Goal: Task Accomplishment & Management: Use online tool/utility

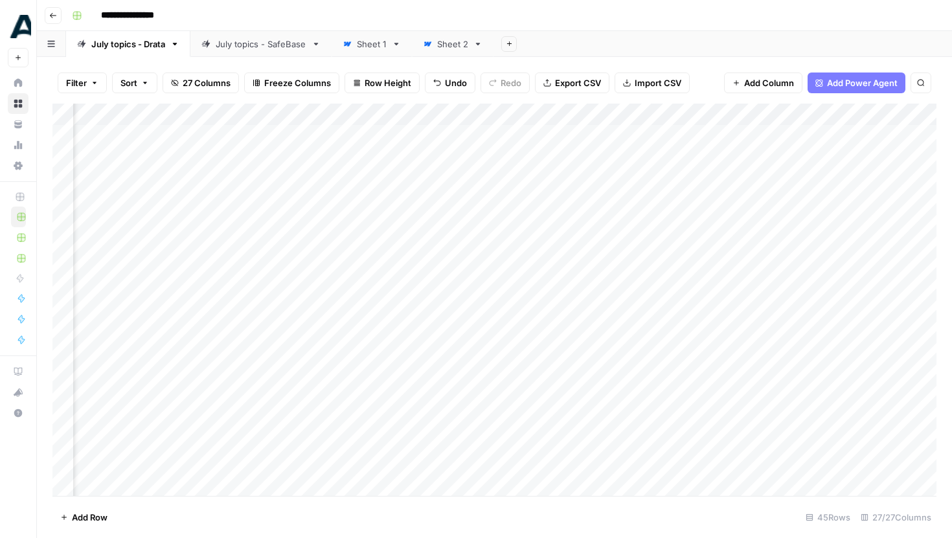
click at [17, 18] on img "Workspace: Drata" at bounding box center [19, 26] width 23 height 23
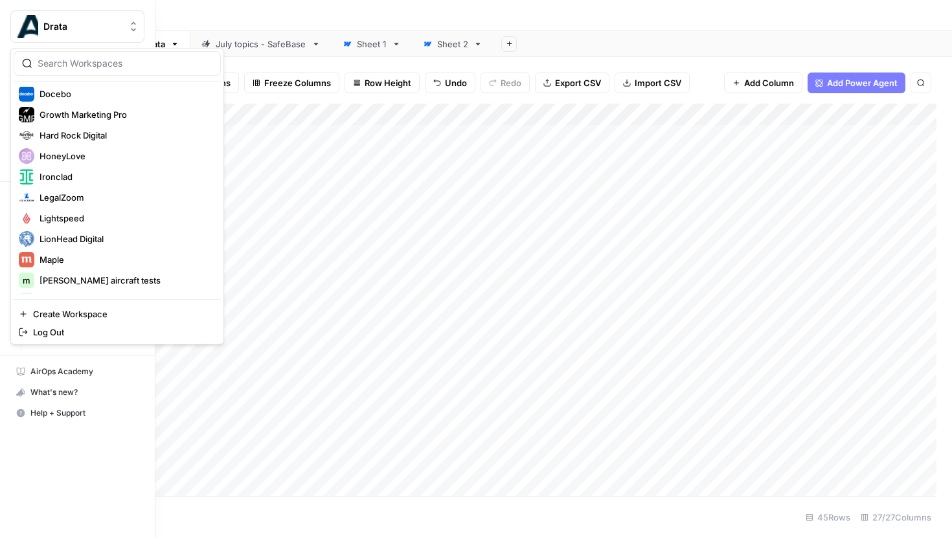
scroll to position [218, 0]
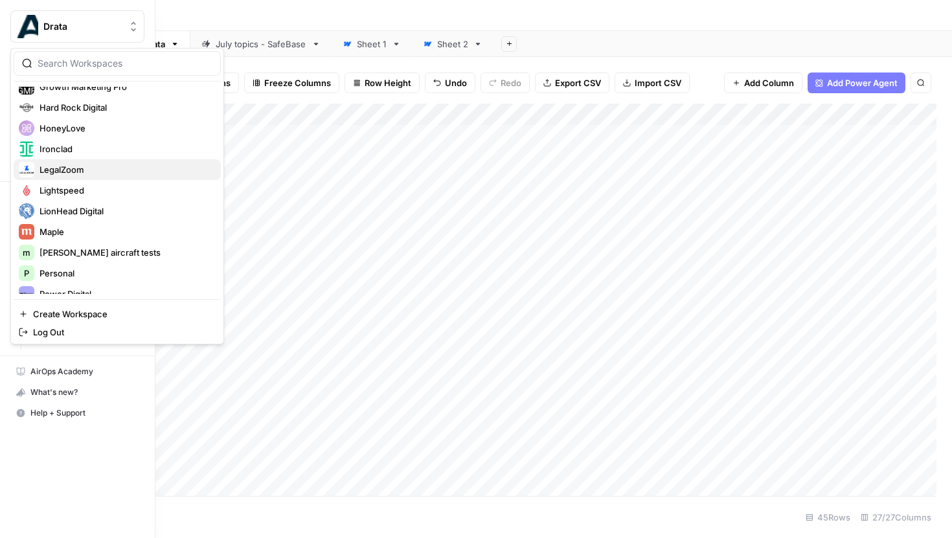
click at [78, 174] on span "LegalZoom" at bounding box center [125, 169] width 171 height 13
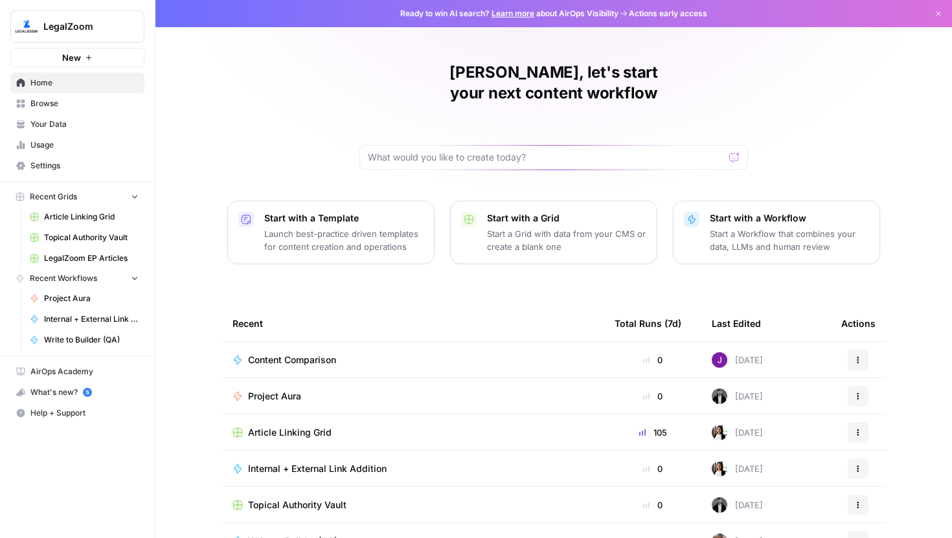
click at [315, 426] on span "Article Linking Grid" at bounding box center [290, 432] width 84 height 13
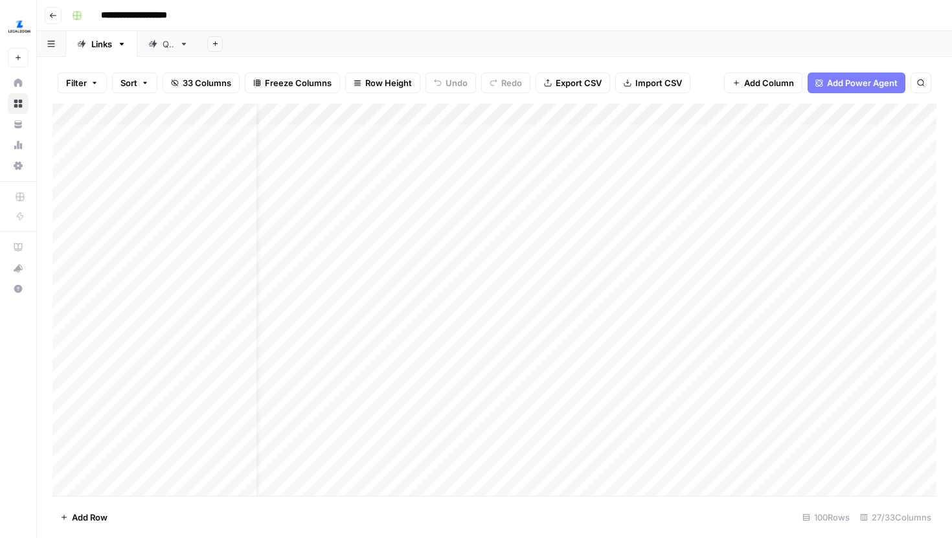
scroll to position [0, 33]
click at [171, 50] on link "QA" at bounding box center [168, 44] width 62 height 26
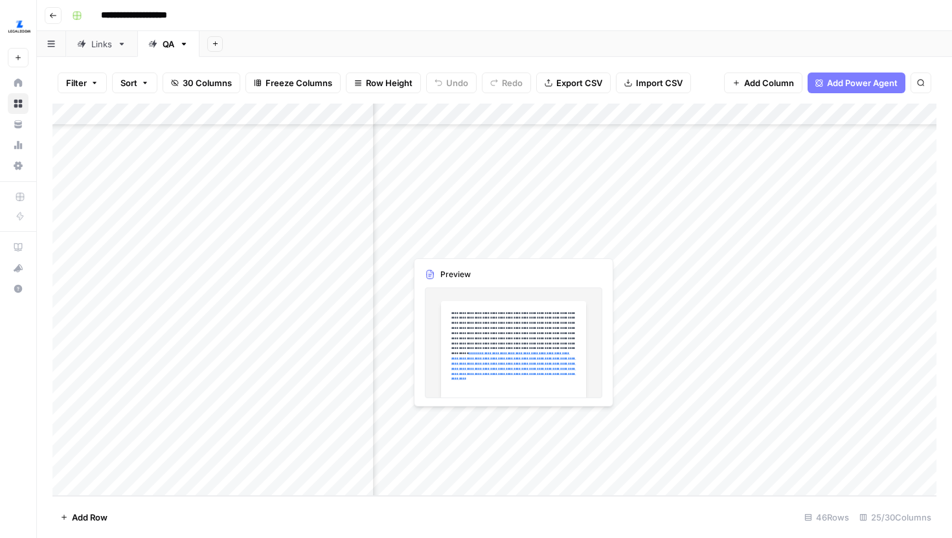
click at [510, 242] on div "Add Column" at bounding box center [494, 300] width 884 height 392
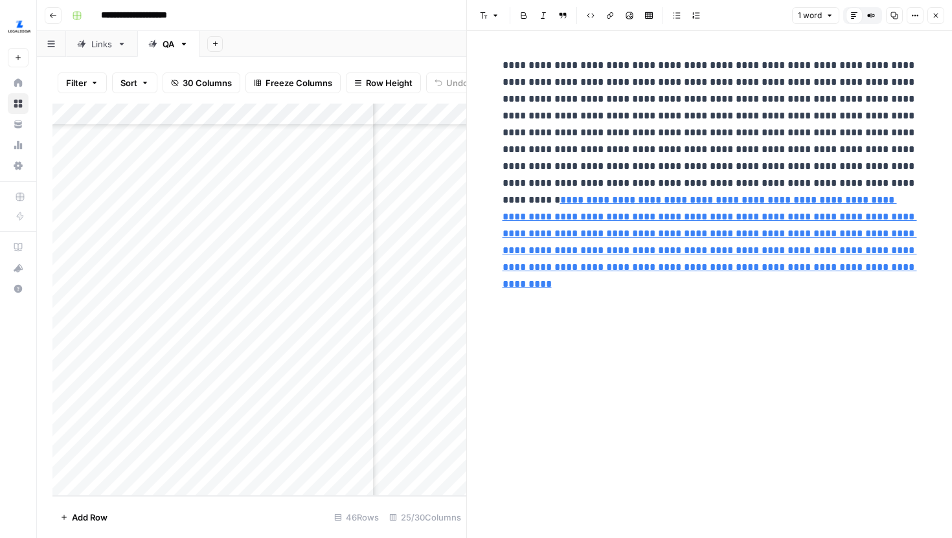
click at [938, 16] on icon "button" at bounding box center [936, 16] width 8 height 8
click at [938, 16] on button "Close" at bounding box center [935, 15] width 17 height 17
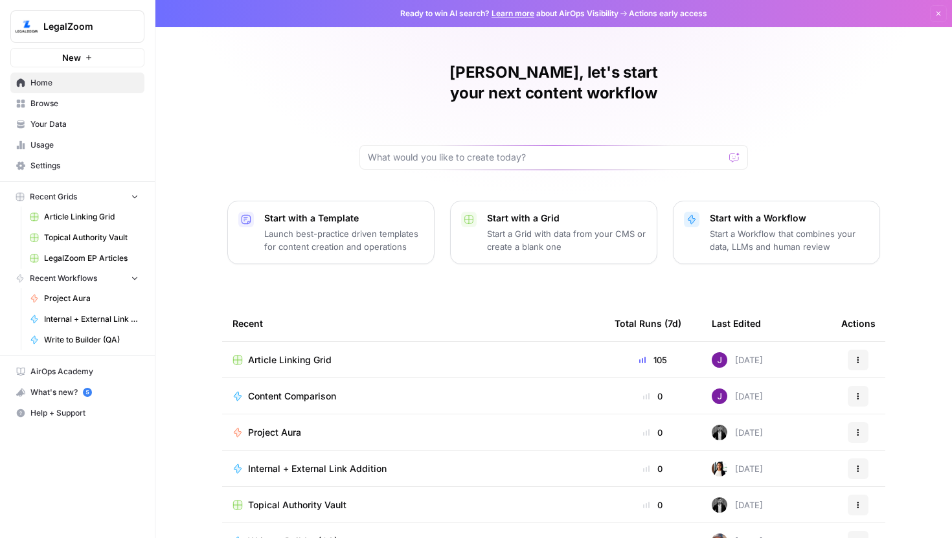
click at [84, 218] on span "Article Linking Grid" at bounding box center [91, 217] width 95 height 12
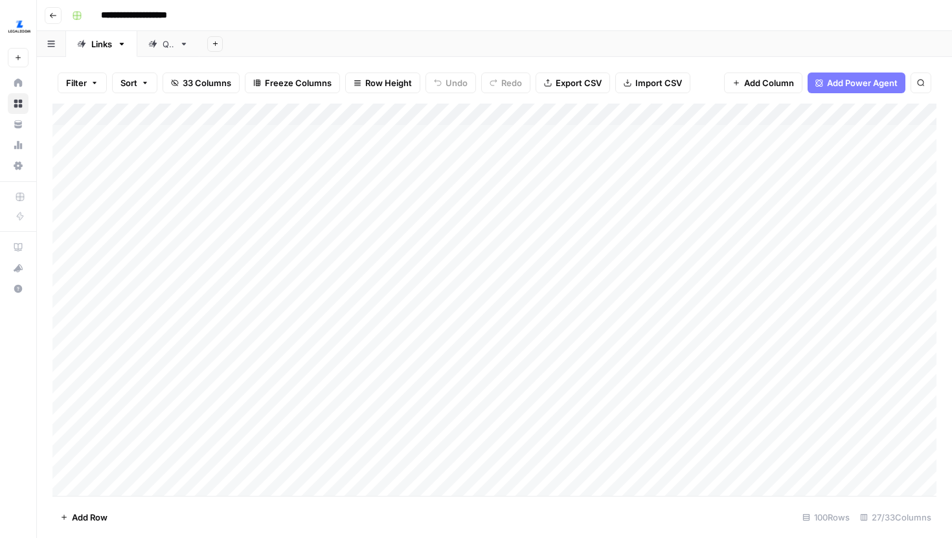
click at [159, 40] on div "QA" at bounding box center [161, 44] width 26 height 13
click at [111, 47] on div "Links" at bounding box center [101, 44] width 21 height 13
click at [168, 44] on div "QA" at bounding box center [169, 44] width 12 height 13
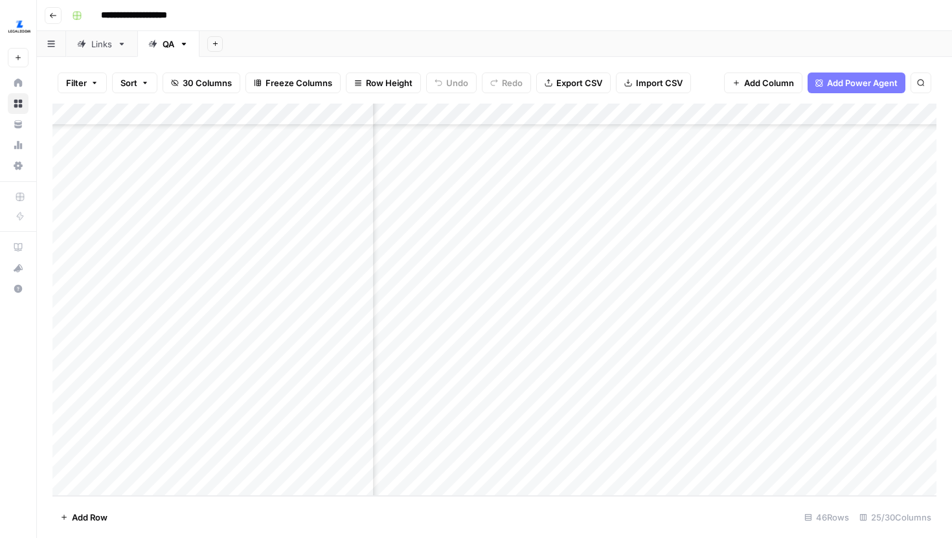
click at [508, 242] on div "Add Column" at bounding box center [494, 300] width 884 height 392
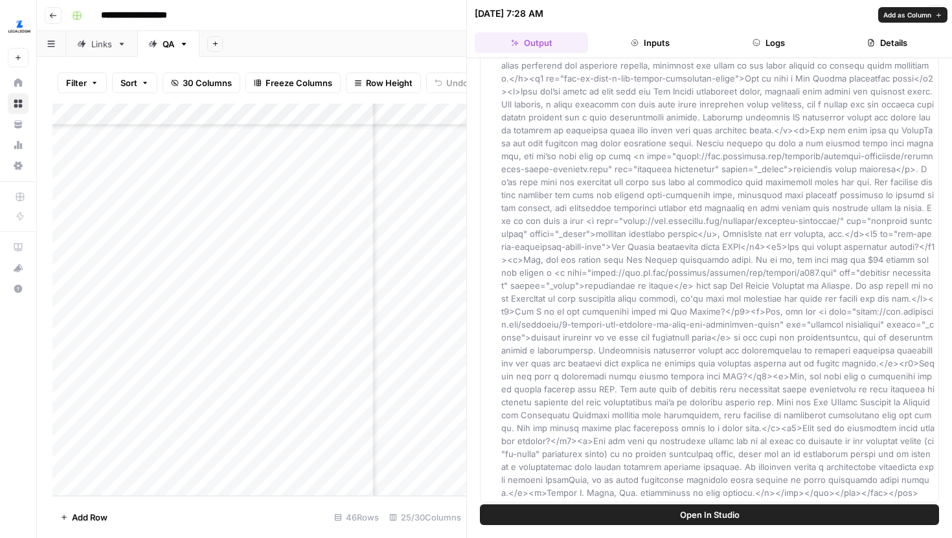
scroll to position [1569, 0]
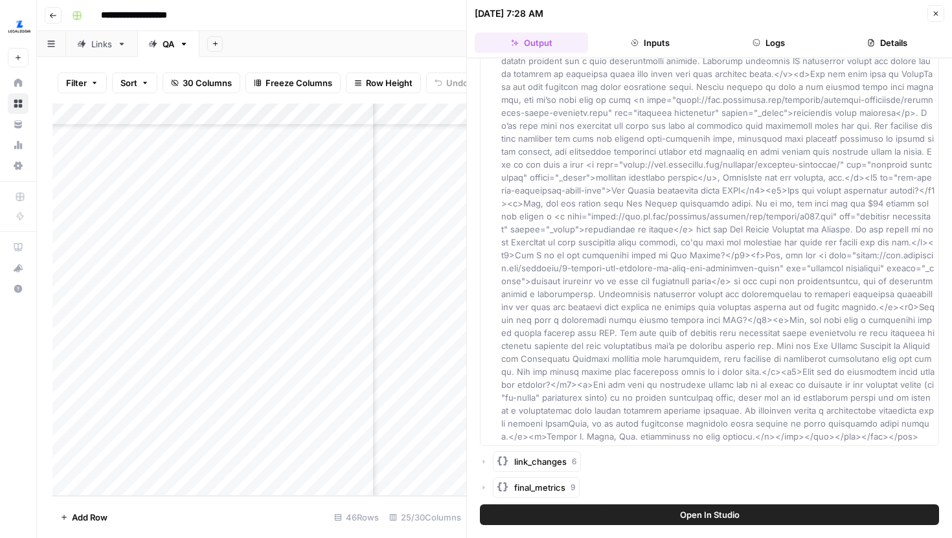
click at [488, 451] on div "link_changes 6" at bounding box center [709, 461] width 459 height 21
click at [484, 458] on icon "button" at bounding box center [484, 462] width 8 height 8
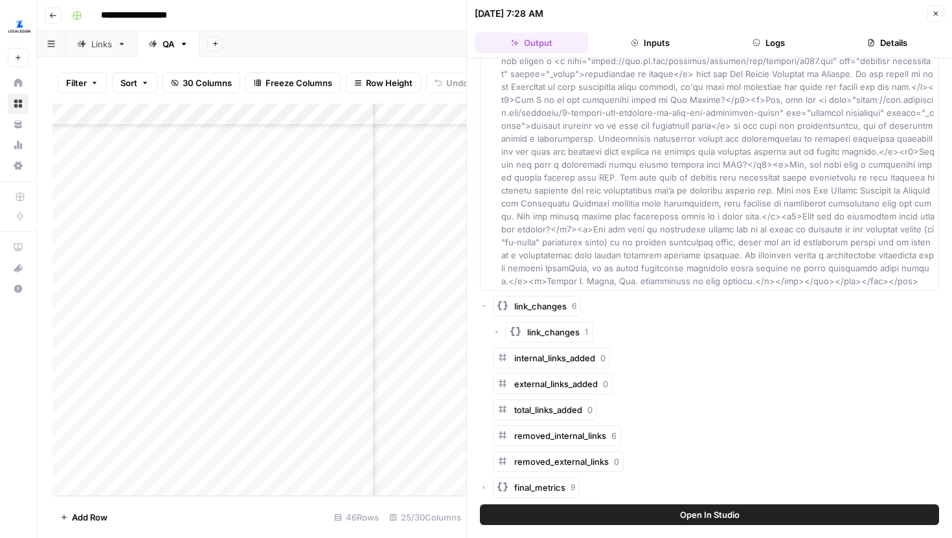
scroll to position [663, 955]
click at [644, 410] on span "Add as Column" at bounding box center [656, 409] width 48 height 10
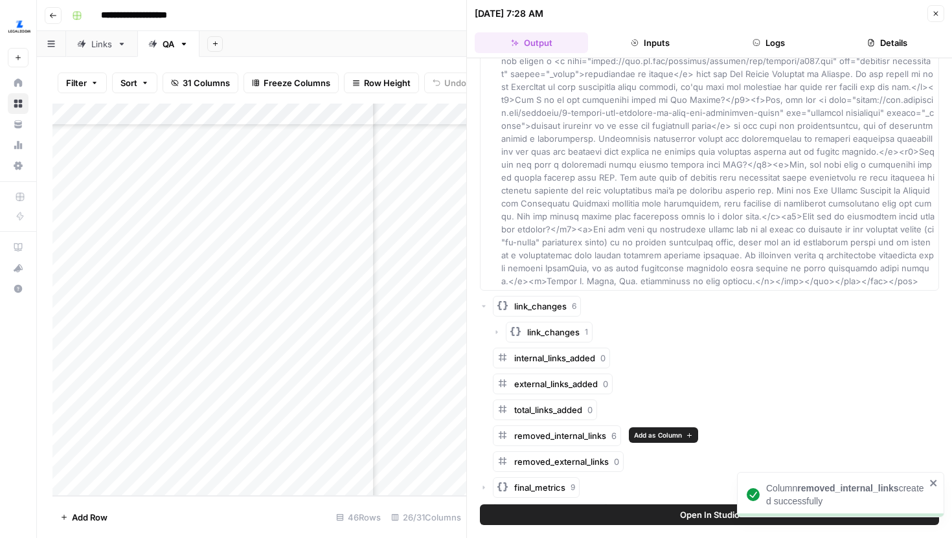
click at [642, 434] on span "Add as Column" at bounding box center [658, 435] width 48 height 10
click at [931, 9] on button "Close" at bounding box center [935, 13] width 17 height 17
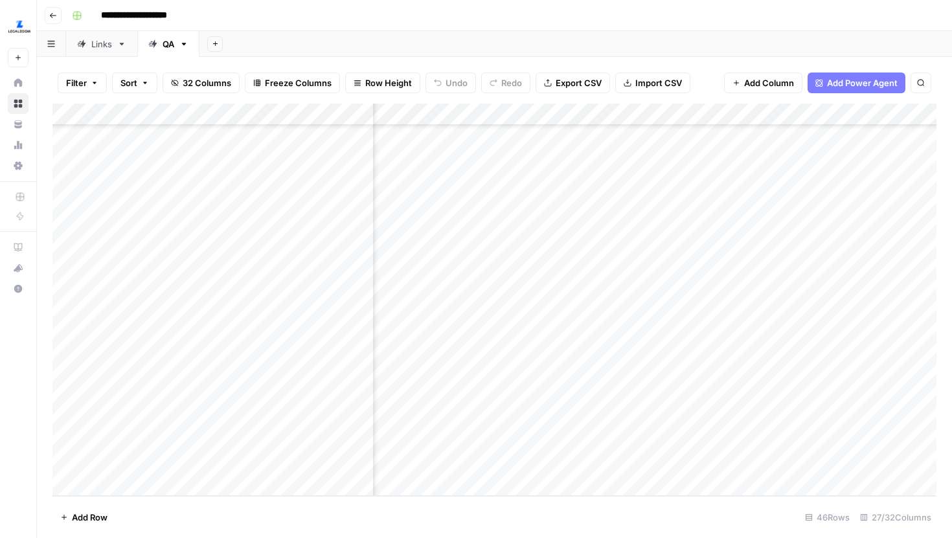
scroll to position [663, 1292]
drag, startPoint x: 512, startPoint y: 113, endPoint x: 853, endPoint y: 131, distance: 341.1
click at [853, 131] on div "Add Column" at bounding box center [494, 300] width 884 height 392
drag, startPoint x: 572, startPoint y: 115, endPoint x: 895, endPoint y: 129, distance: 323.5
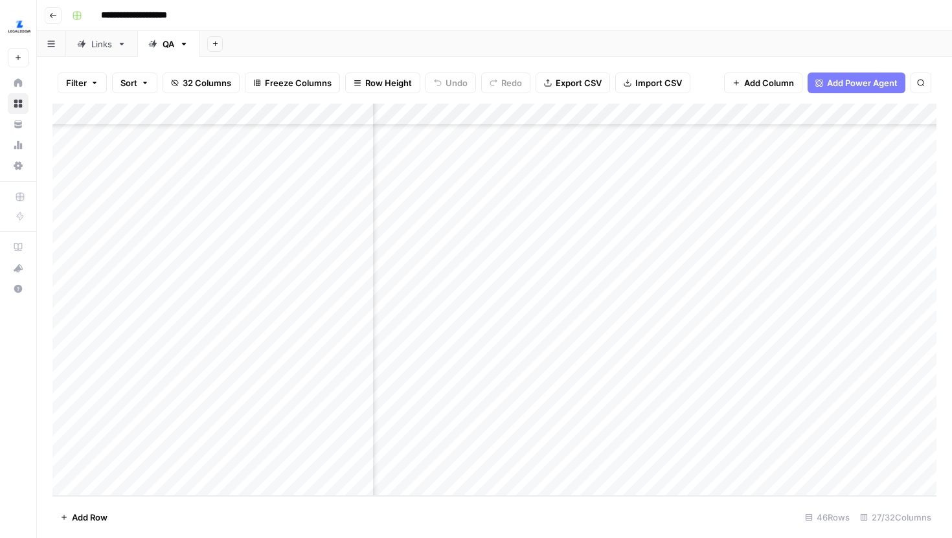
click at [895, 129] on div "Add Column" at bounding box center [494, 300] width 884 height 392
click at [499, 113] on div "Add Column" at bounding box center [494, 300] width 884 height 392
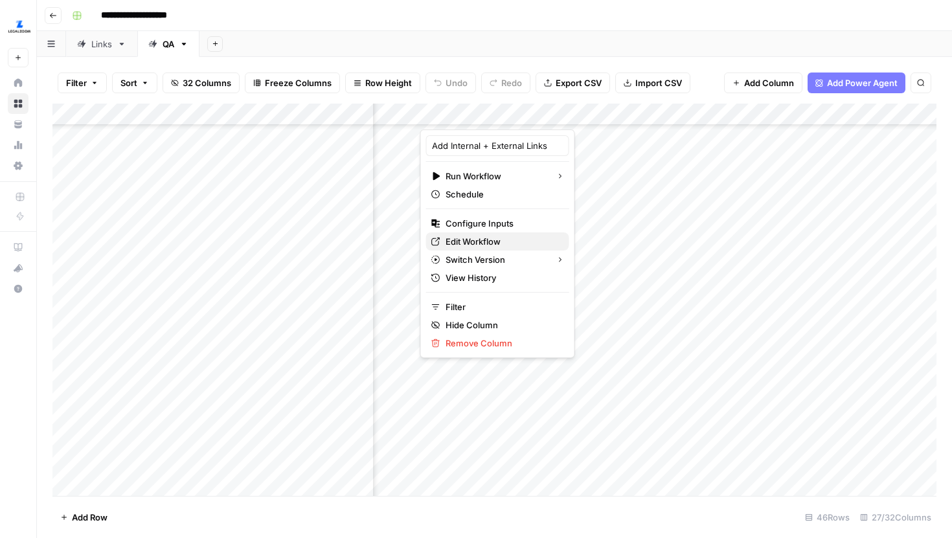
click at [490, 240] on span "Edit Workflow" at bounding box center [502, 241] width 113 height 13
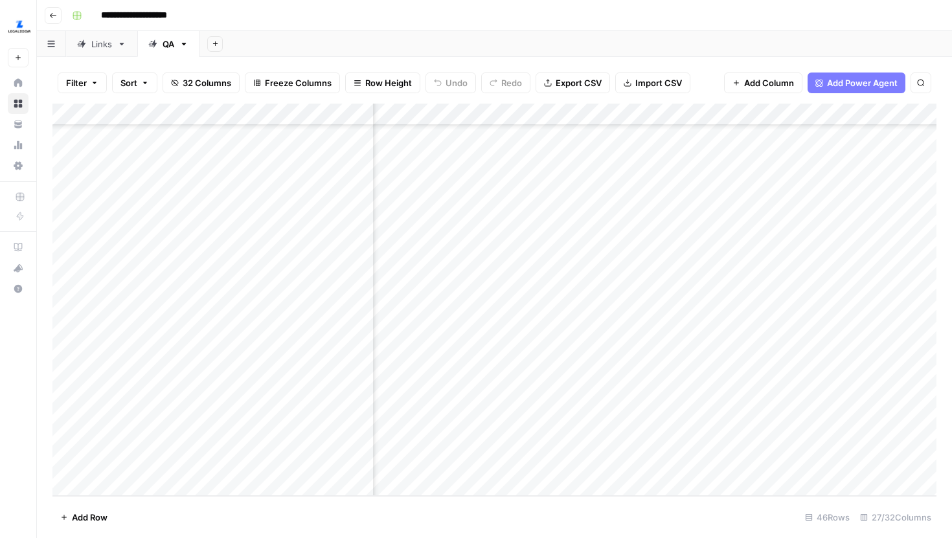
scroll to position [663, 1352]
drag, startPoint x: 882, startPoint y: 243, endPoint x: 803, endPoint y: 271, distance: 83.8
click at [803, 271] on div "Add Column" at bounding box center [494, 300] width 884 height 392
click at [712, 125] on div "Add Column" at bounding box center [494, 300] width 884 height 392
drag, startPoint x: 663, startPoint y: 253, endPoint x: 754, endPoint y: 263, distance: 91.8
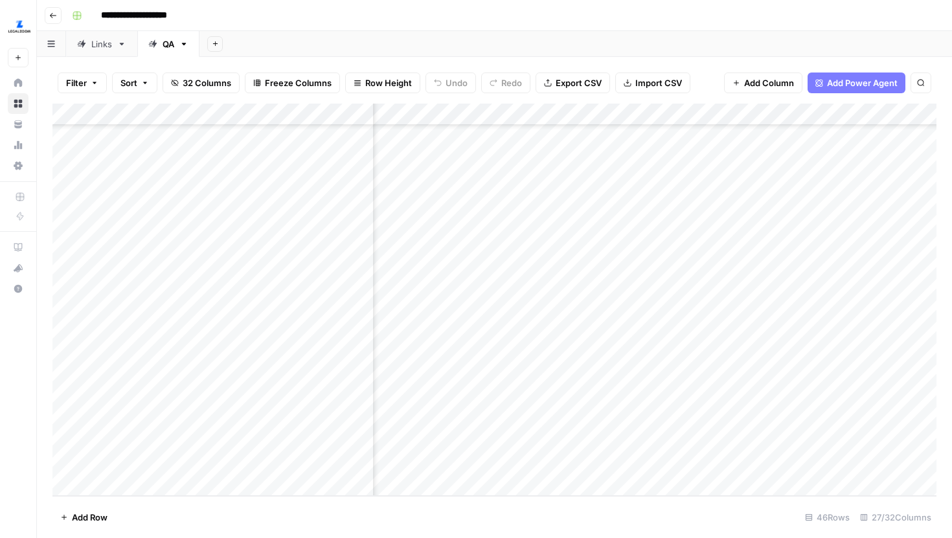
click at [754, 264] on div "Add Column" at bounding box center [494, 300] width 884 height 392
drag, startPoint x: 421, startPoint y: 238, endPoint x: 745, endPoint y: 234, distance: 324.5
click at [745, 234] on div "Add Column" at bounding box center [494, 300] width 884 height 392
click at [722, 265] on div "Add Column" at bounding box center [494, 300] width 884 height 392
drag, startPoint x: 755, startPoint y: 266, endPoint x: 681, endPoint y: 270, distance: 74.6
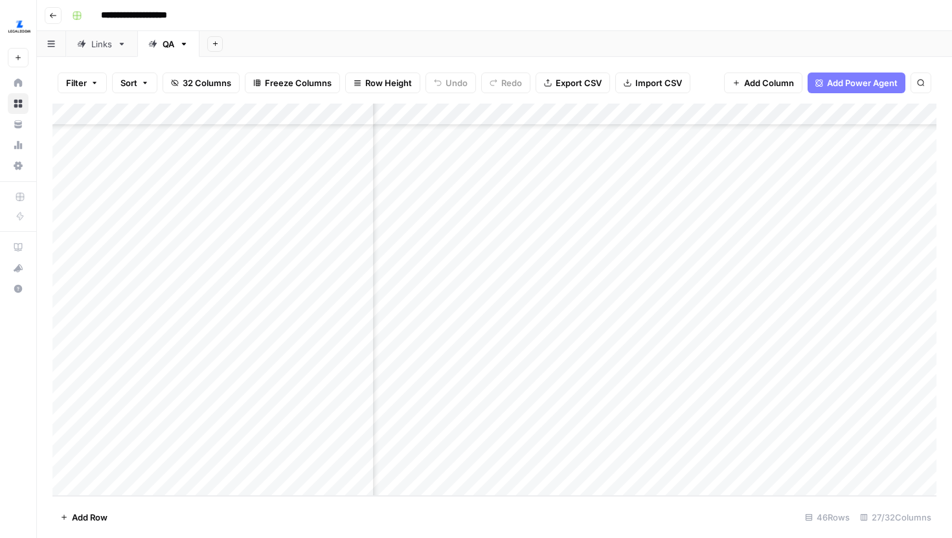
click at [681, 270] on div "Add Column" at bounding box center [494, 300] width 884 height 392
click at [670, 273] on div "Add Column" at bounding box center [494, 300] width 884 height 392
drag, startPoint x: 648, startPoint y: 271, endPoint x: 780, endPoint y: 271, distance: 132.1
click at [780, 271] on div "Add Column" at bounding box center [494, 300] width 884 height 392
drag, startPoint x: 436, startPoint y: 260, endPoint x: 498, endPoint y: 260, distance: 62.2
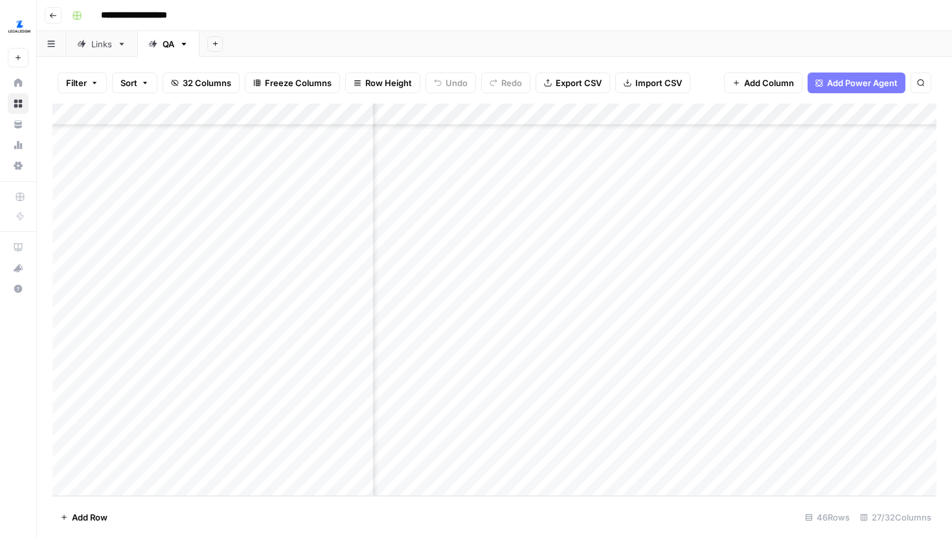
click at [499, 260] on div "Add Column" at bounding box center [494, 300] width 884 height 392
drag, startPoint x: 442, startPoint y: 291, endPoint x: 706, endPoint y: 363, distance: 273.8
click at [706, 363] on div "Add Column" at bounding box center [494, 300] width 884 height 392
click at [688, 402] on div "Add Column" at bounding box center [494, 300] width 884 height 392
drag, startPoint x: 759, startPoint y: 396, endPoint x: 675, endPoint y: 395, distance: 84.2
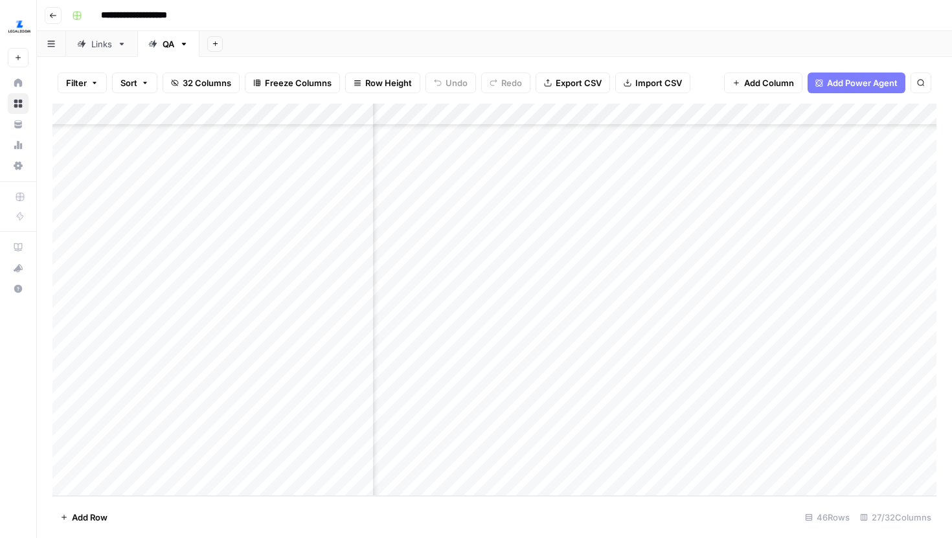
click at [675, 395] on div "Add Column" at bounding box center [494, 300] width 884 height 392
click at [743, 397] on div "Add Column" at bounding box center [494, 300] width 884 height 392
click at [754, 396] on input "3" at bounding box center [795, 399] width 131 height 13
click at [414, 402] on div "Add Column" at bounding box center [494, 300] width 884 height 392
drag, startPoint x: 434, startPoint y: 401, endPoint x: 695, endPoint y: 396, distance: 261.0
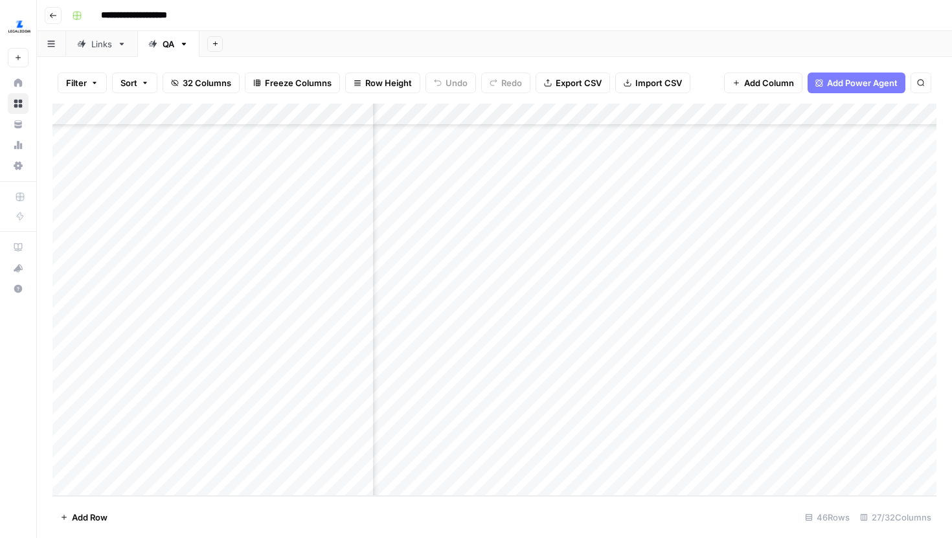
click at [695, 396] on div "Add Column" at bounding box center [494, 300] width 884 height 392
click at [741, 395] on div "Add Column" at bounding box center [494, 300] width 884 height 392
drag, startPoint x: 769, startPoint y: 395, endPoint x: 457, endPoint y: 392, distance: 312.2
click at [457, 392] on div "Add Column" at bounding box center [494, 300] width 884 height 392
click at [481, 391] on div "Add Column" at bounding box center [494, 300] width 884 height 392
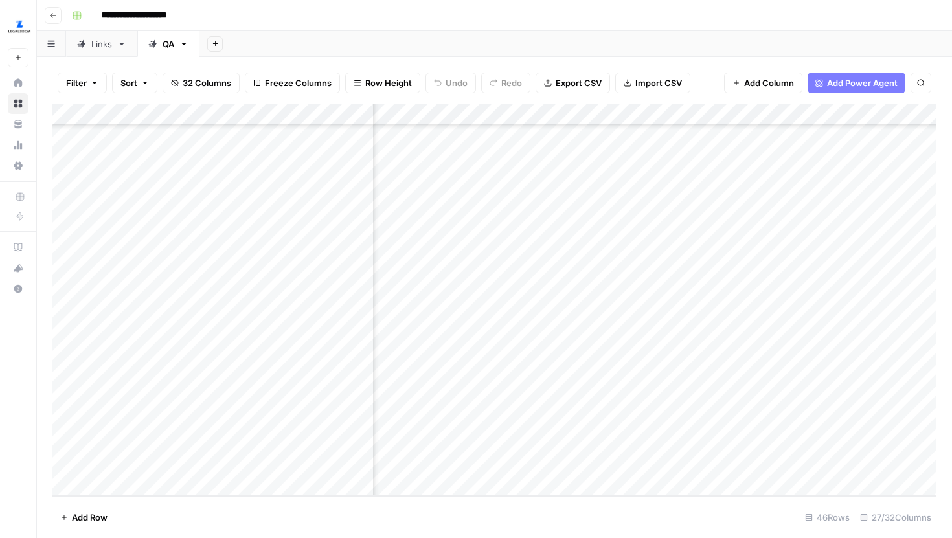
drag, startPoint x: 481, startPoint y: 391, endPoint x: 773, endPoint y: 401, distance: 292.2
click at [773, 402] on div "Add Column" at bounding box center [494, 300] width 884 height 392
drag, startPoint x: 665, startPoint y: 244, endPoint x: 653, endPoint y: 244, distance: 12.3
click at [653, 244] on div "Add Column" at bounding box center [494, 300] width 884 height 392
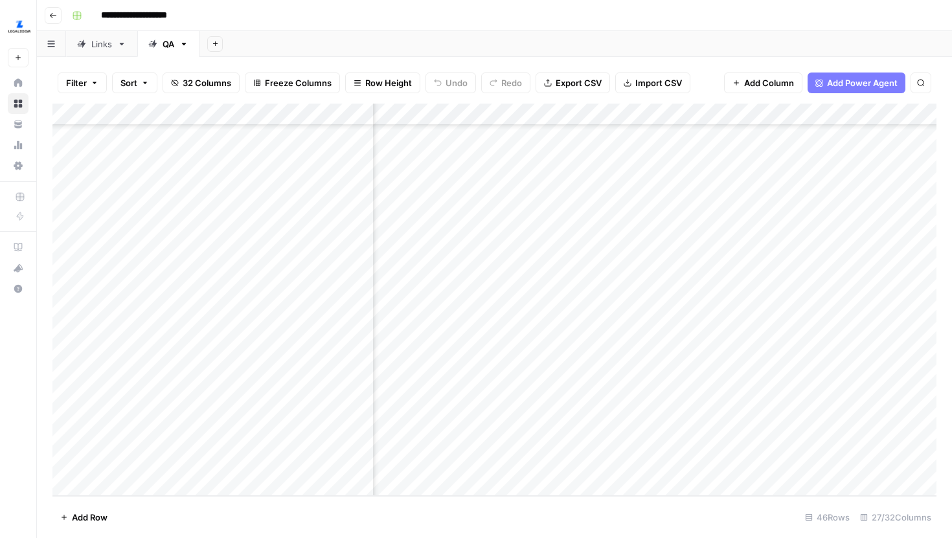
click at [440, 246] on div "Add Column" at bounding box center [494, 300] width 884 height 392
click at [716, 115] on div "Add Column" at bounding box center [494, 300] width 884 height 392
click at [624, 220] on span "Hide Column" at bounding box center [635, 223] width 113 height 13
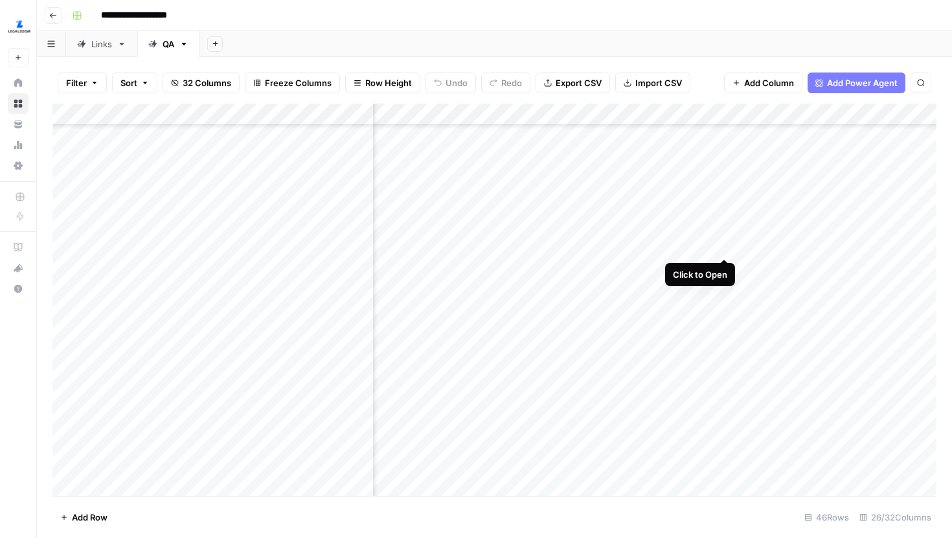
click at [725, 247] on div "Add Column" at bounding box center [494, 300] width 884 height 392
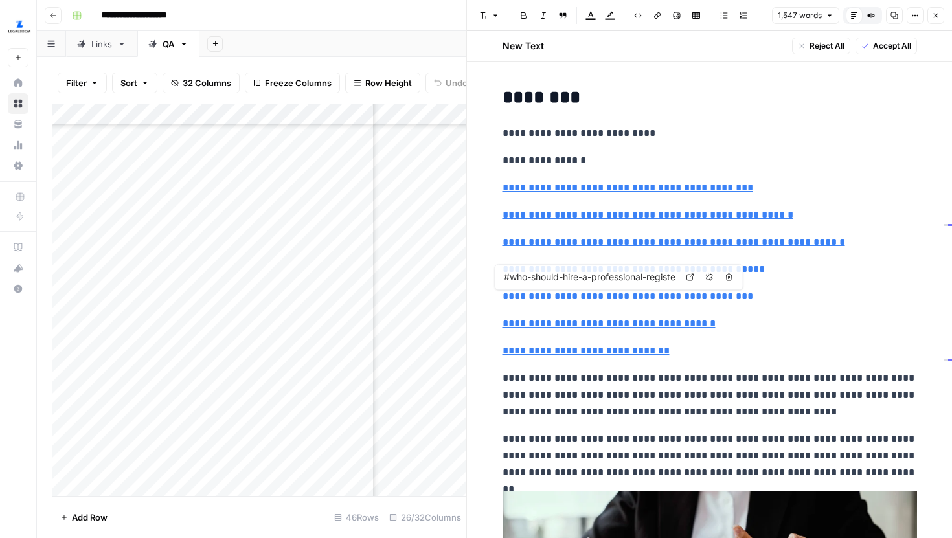
type input "#how-to-hire-a-new-jersey-registered-agent"
click at [939, 19] on button "Close" at bounding box center [935, 15] width 17 height 17
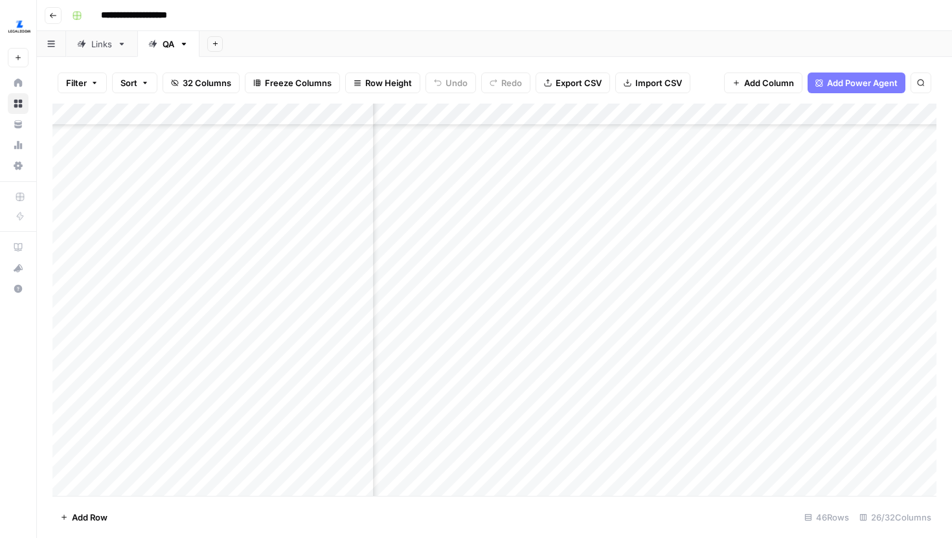
click at [763, 268] on div "Add Column" at bounding box center [494, 300] width 884 height 392
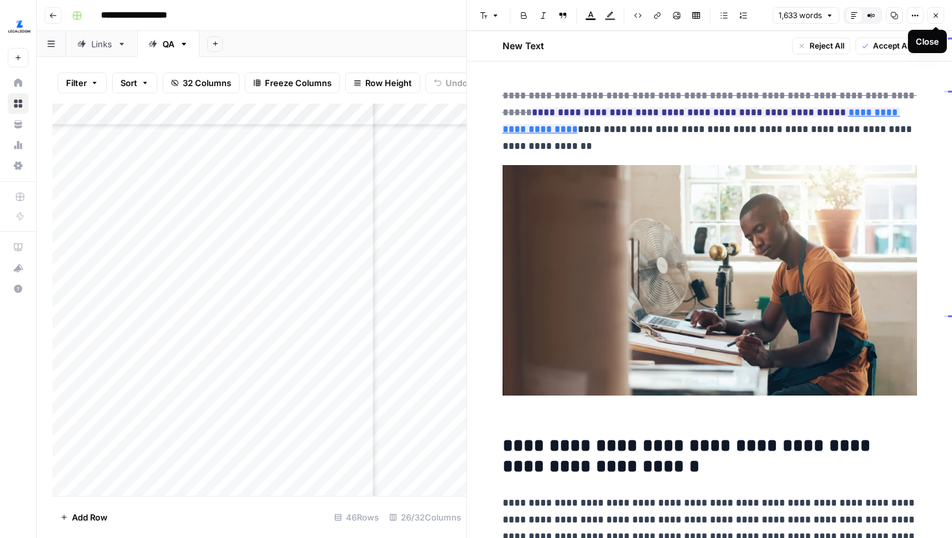
click at [934, 17] on icon "button" at bounding box center [936, 16] width 8 height 8
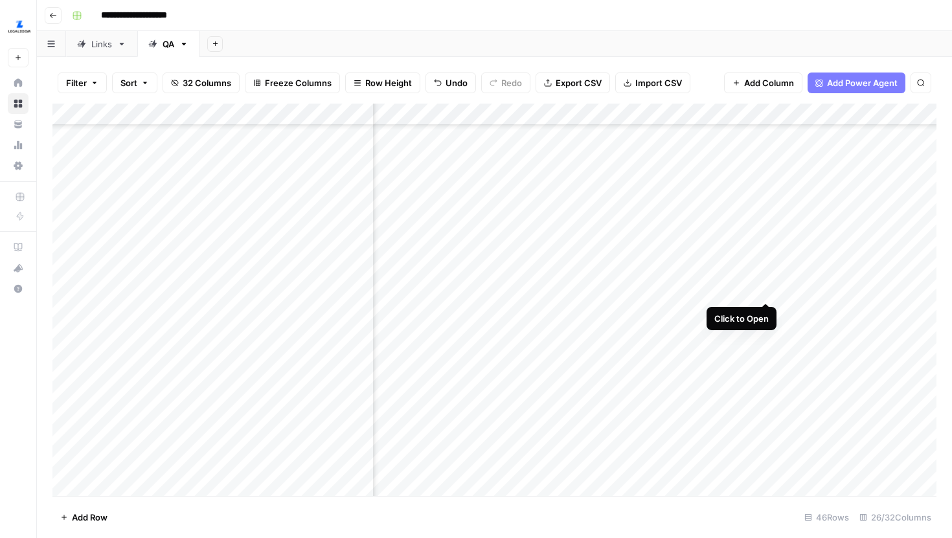
click at [765, 288] on div "Add Column" at bounding box center [494, 300] width 884 height 392
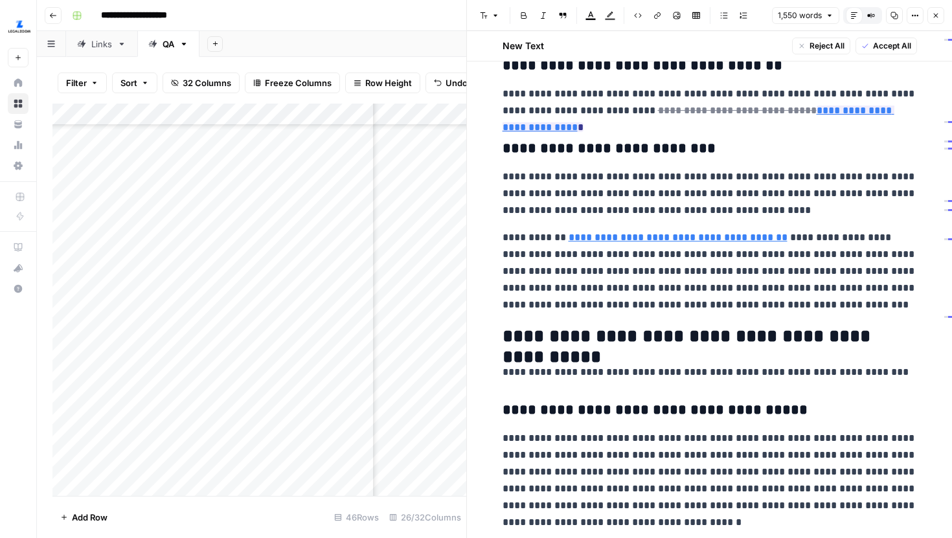
scroll to position [1416, 0]
click at [936, 12] on icon "button" at bounding box center [936, 16] width 8 height 8
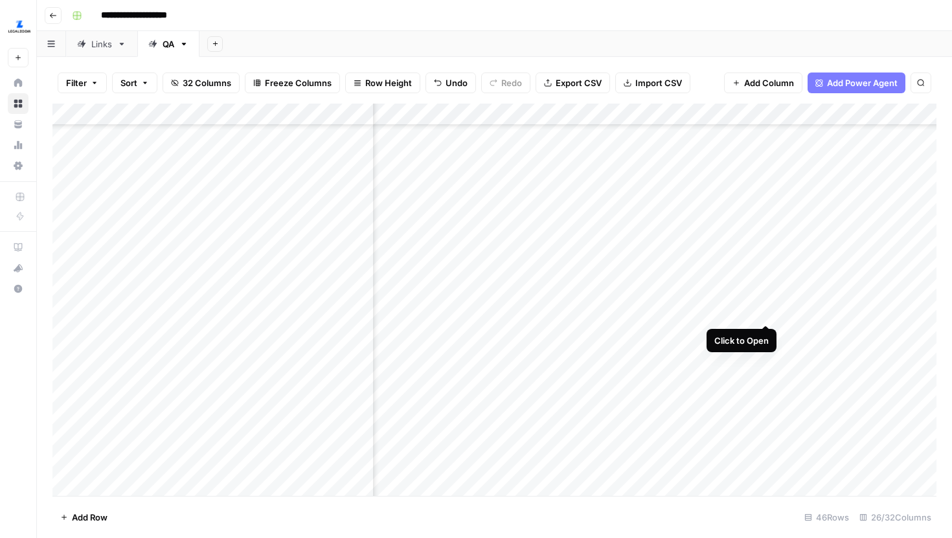
click at [764, 313] on div "Add Column" at bounding box center [494, 300] width 884 height 392
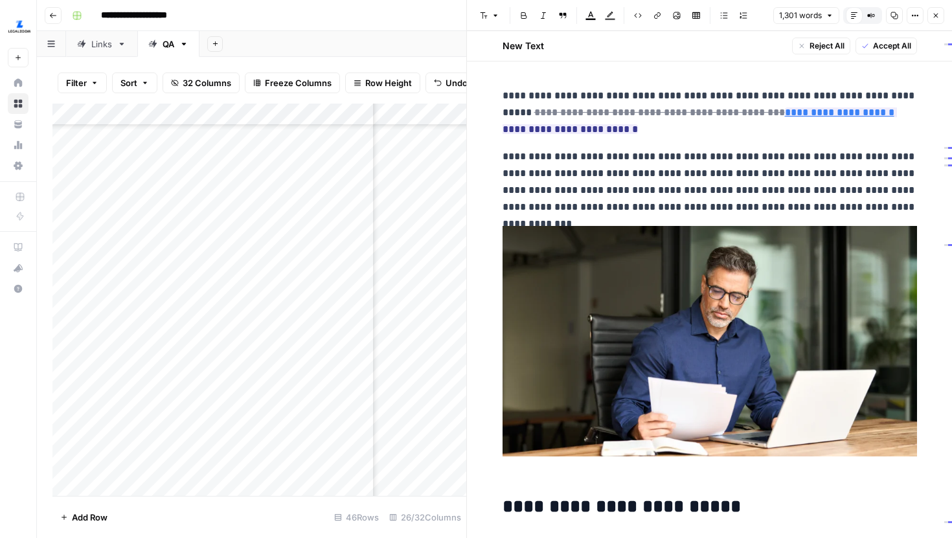
click at [932, 17] on icon "button" at bounding box center [936, 16] width 8 height 8
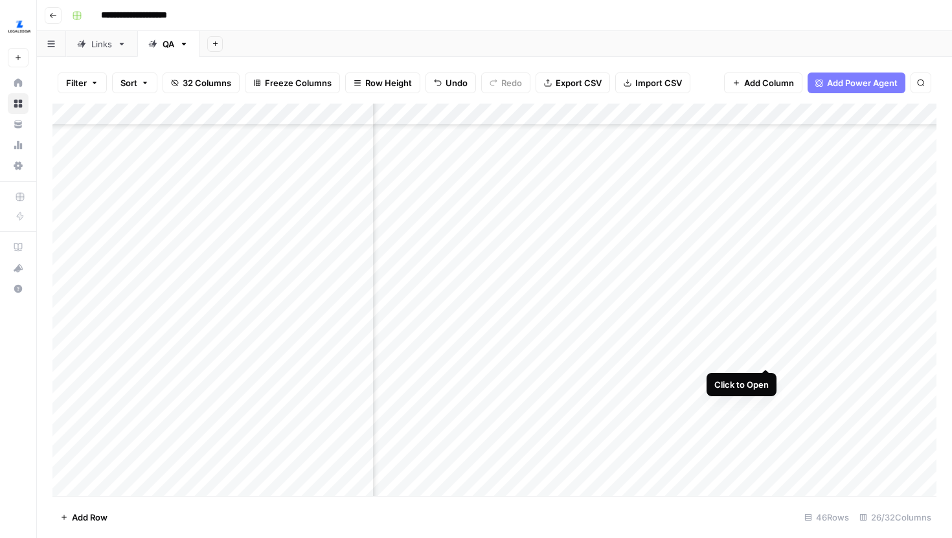
click at [764, 354] on div "Add Column" at bounding box center [494, 300] width 884 height 392
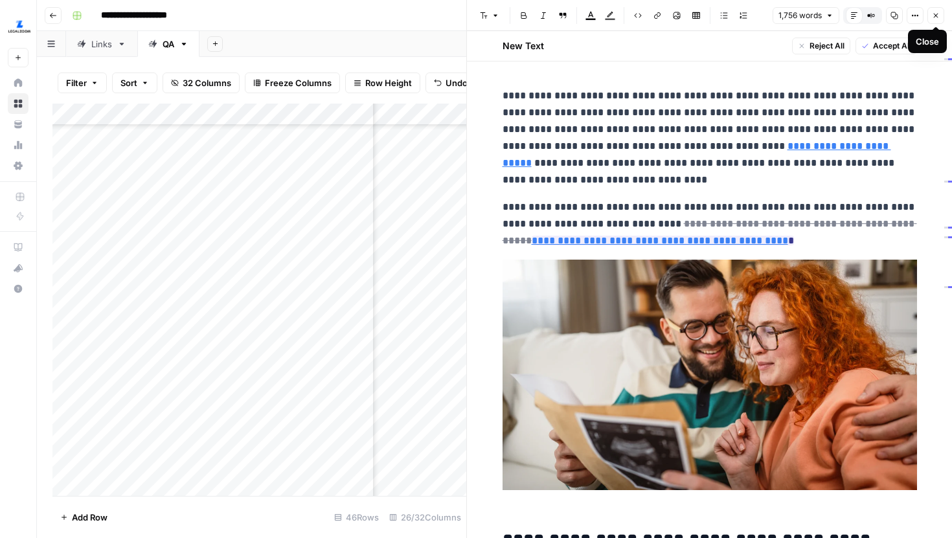
click at [936, 12] on icon "button" at bounding box center [936, 16] width 8 height 8
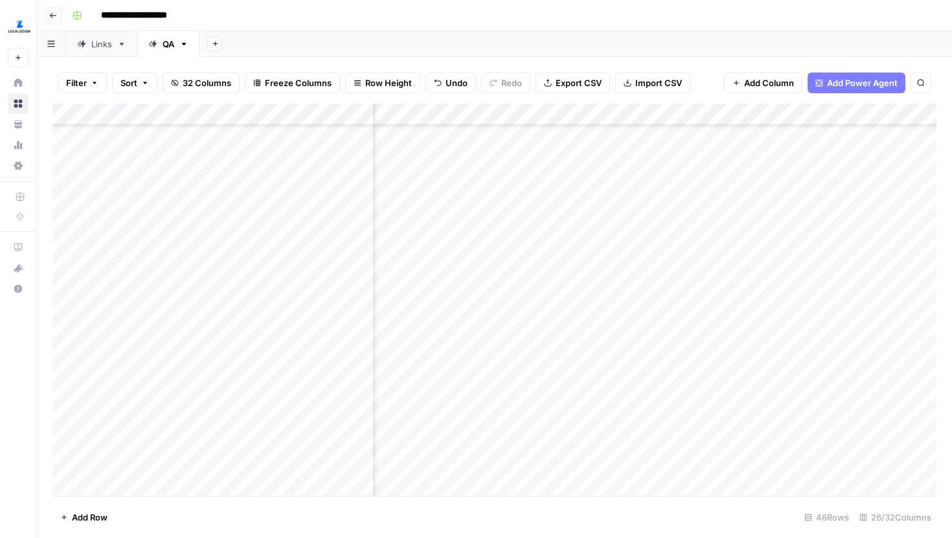
scroll to position [661, 2074]
click at [768, 332] on div "Add Column" at bounding box center [494, 300] width 884 height 392
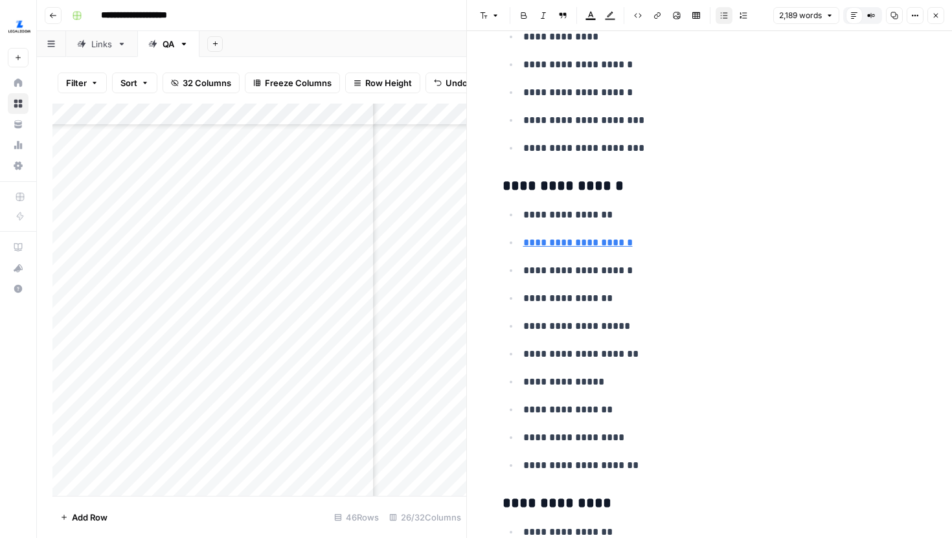
scroll to position [1469, 0]
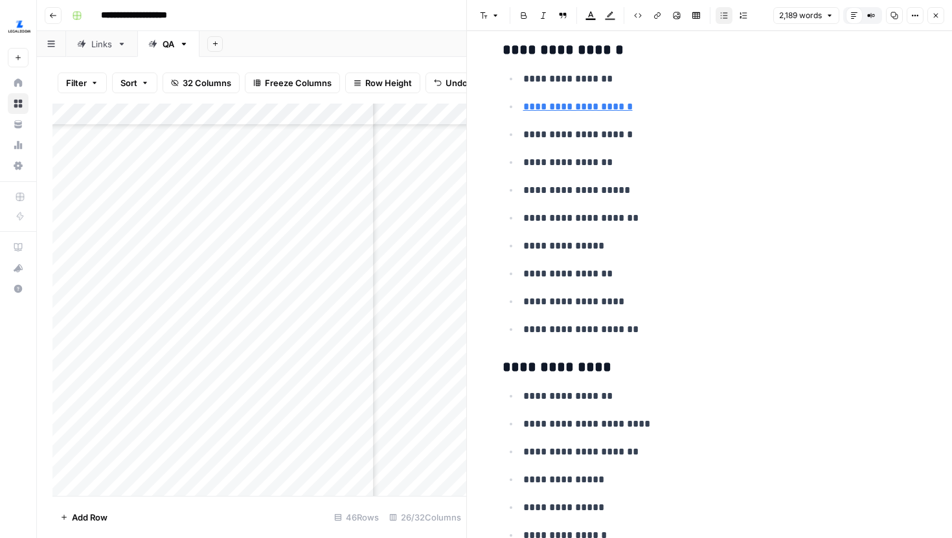
click at [935, 19] on button "Close" at bounding box center [935, 15] width 17 height 17
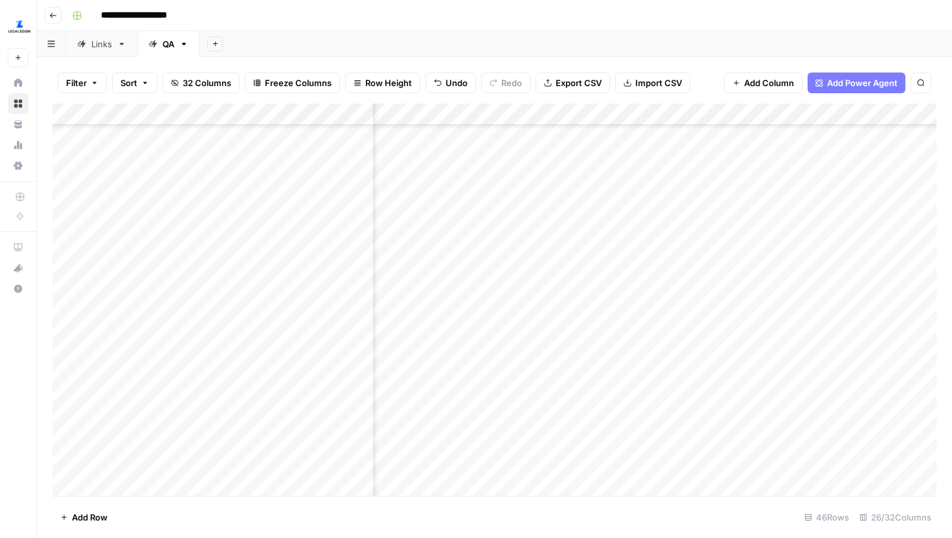
scroll to position [661, 260]
click at [723, 328] on div "Add Column" at bounding box center [494, 300] width 884 height 392
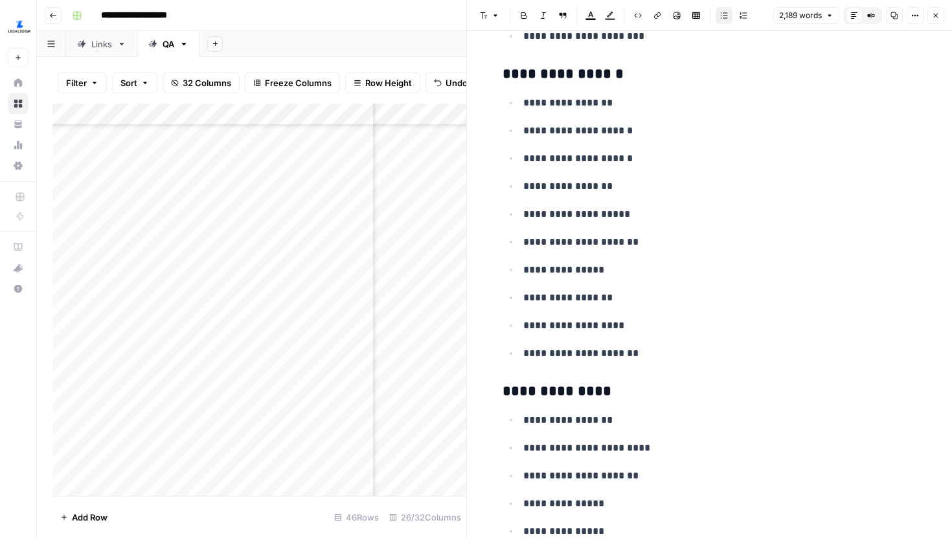
scroll to position [1445, 0]
click at [933, 16] on icon "button" at bounding box center [936, 16] width 8 height 8
